Goal: Information Seeking & Learning: Learn about a topic

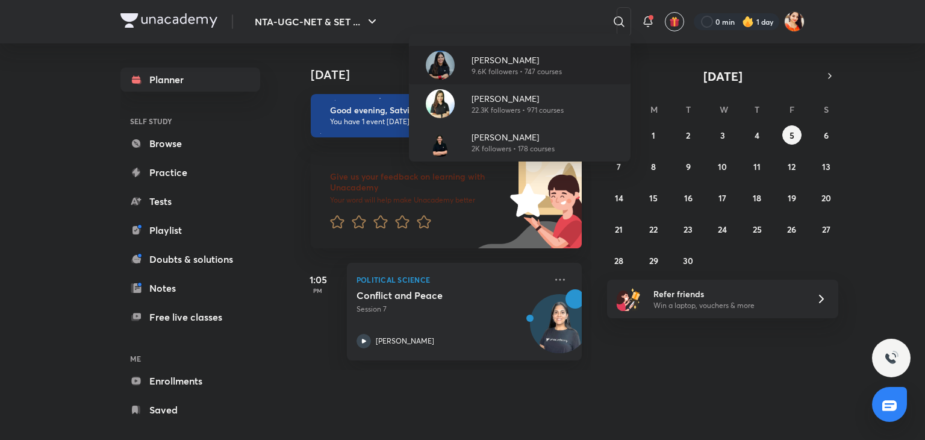
click at [507, 61] on p "[PERSON_NAME]" at bounding box center [517, 60] width 90 height 13
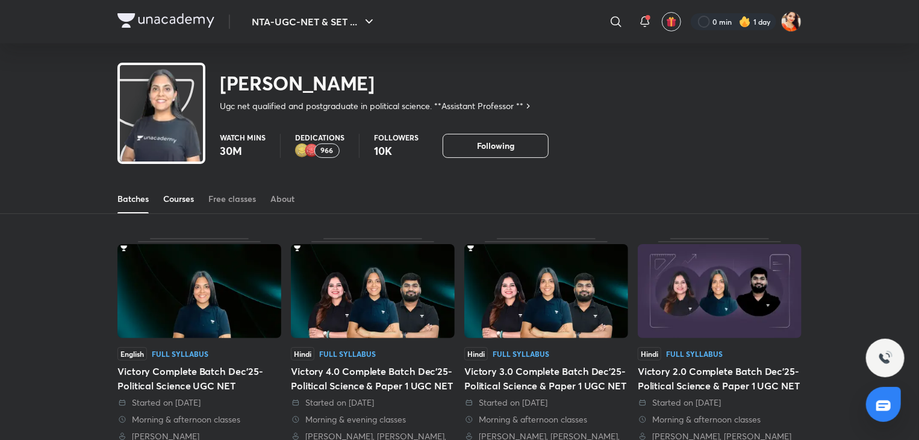
click at [178, 198] on div "Courses" at bounding box center [178, 199] width 31 height 12
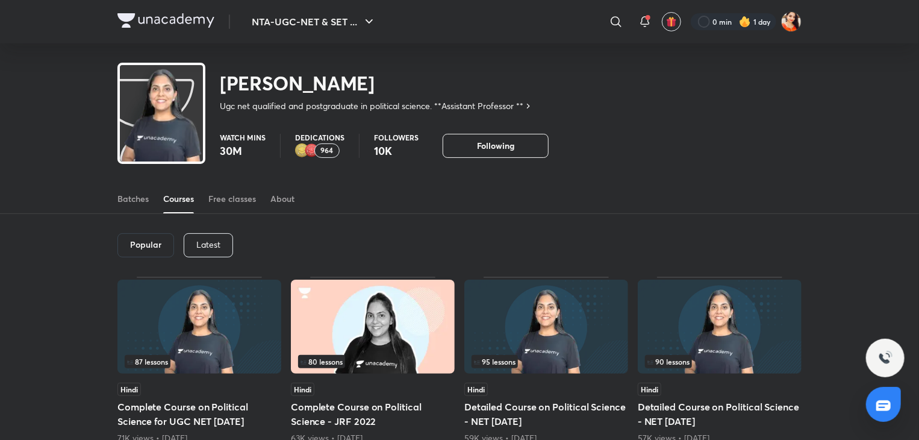
click at [208, 251] on div "Latest" at bounding box center [208, 245] width 49 height 24
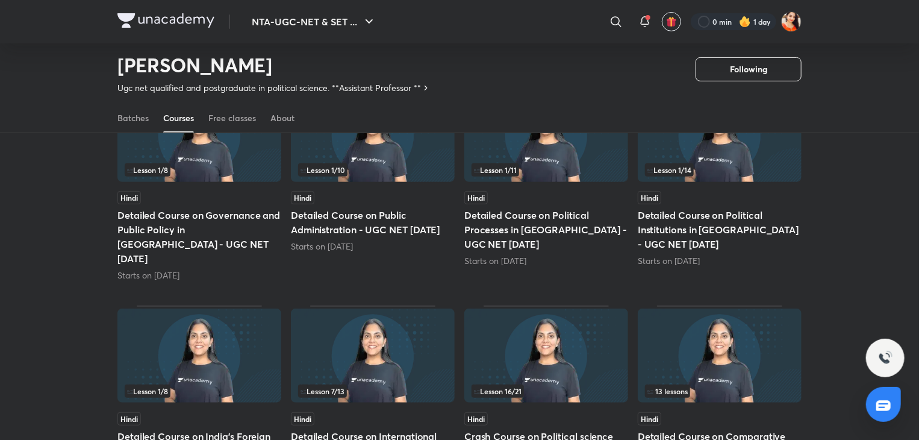
scroll to position [154, 0]
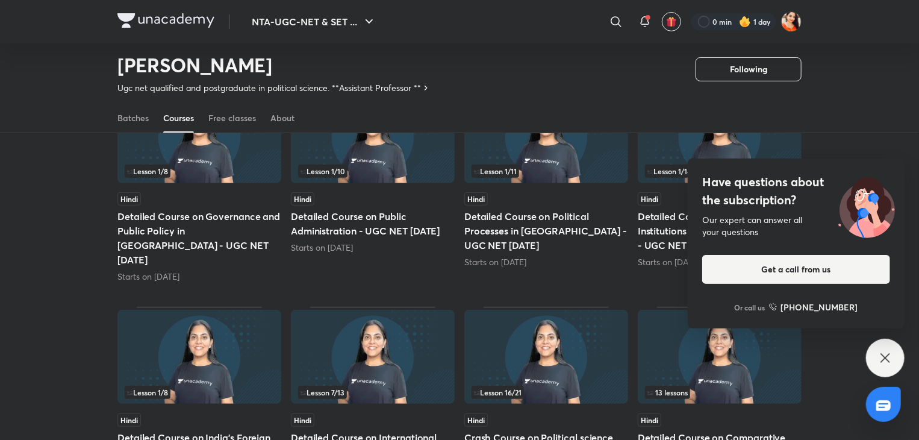
click at [887, 351] on icon at bounding box center [886, 358] width 14 height 14
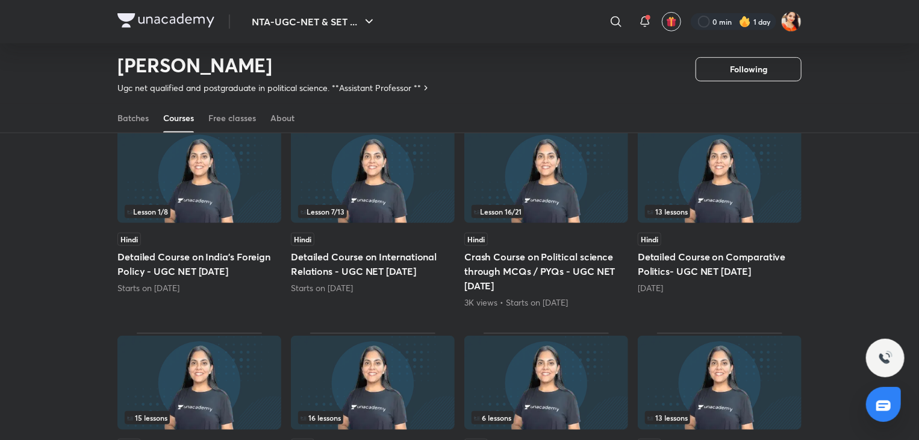
scroll to position [641, 0]
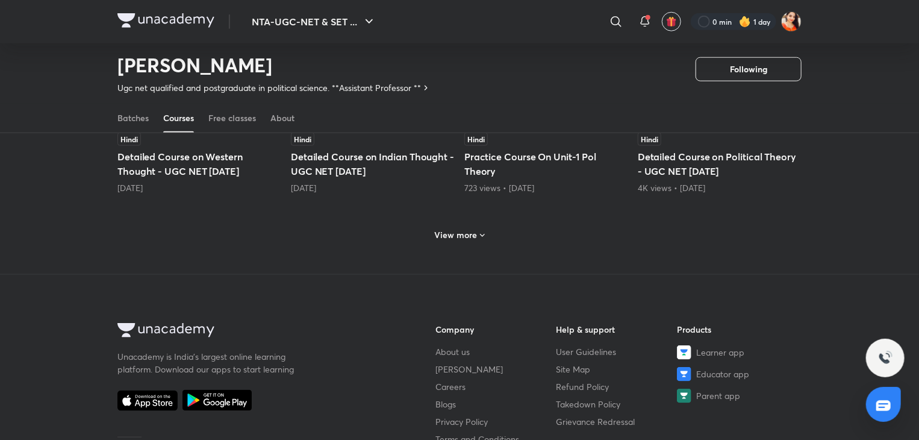
click at [461, 229] on h6 "View more" at bounding box center [456, 235] width 43 height 12
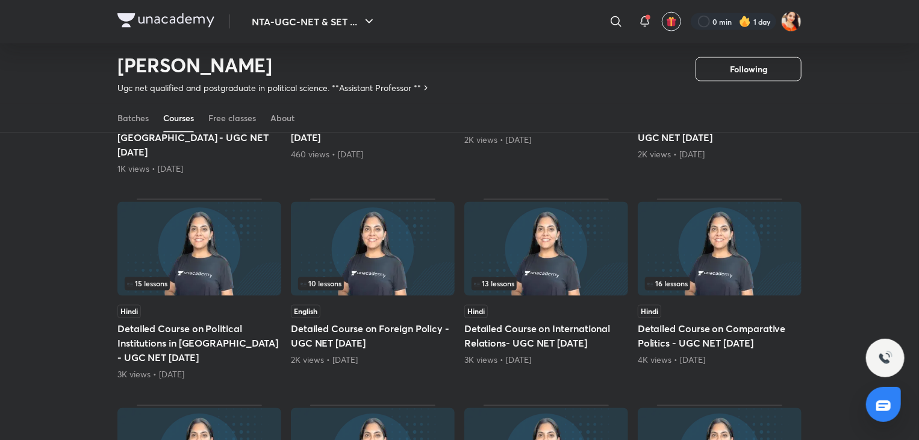
scroll to position [882, 0]
click at [539, 223] on img at bounding box center [547, 248] width 164 height 94
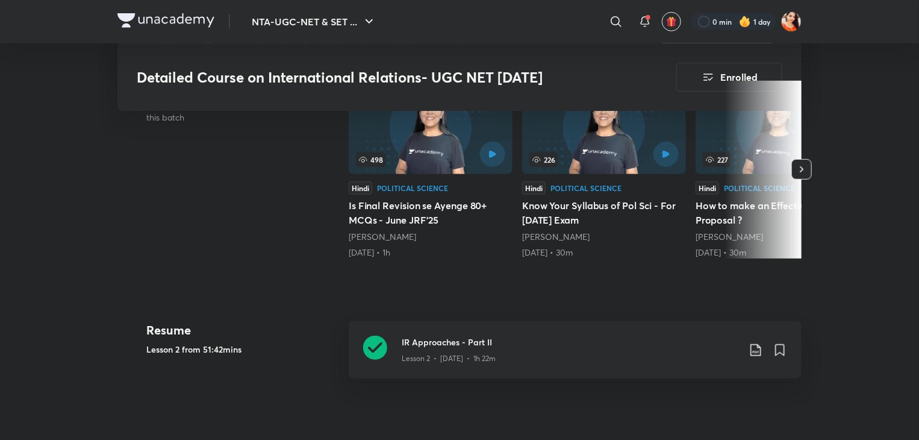
scroll to position [445, 0]
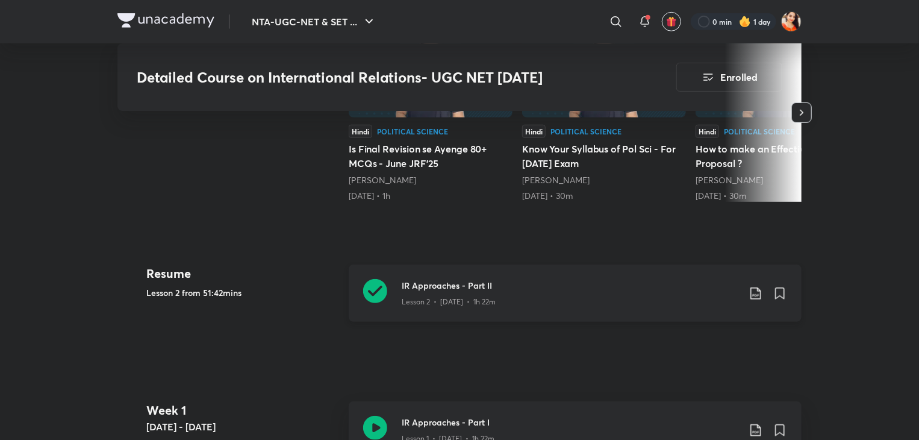
click at [378, 292] on icon at bounding box center [375, 291] width 24 height 24
